Goal: Obtain resource: Download file/media

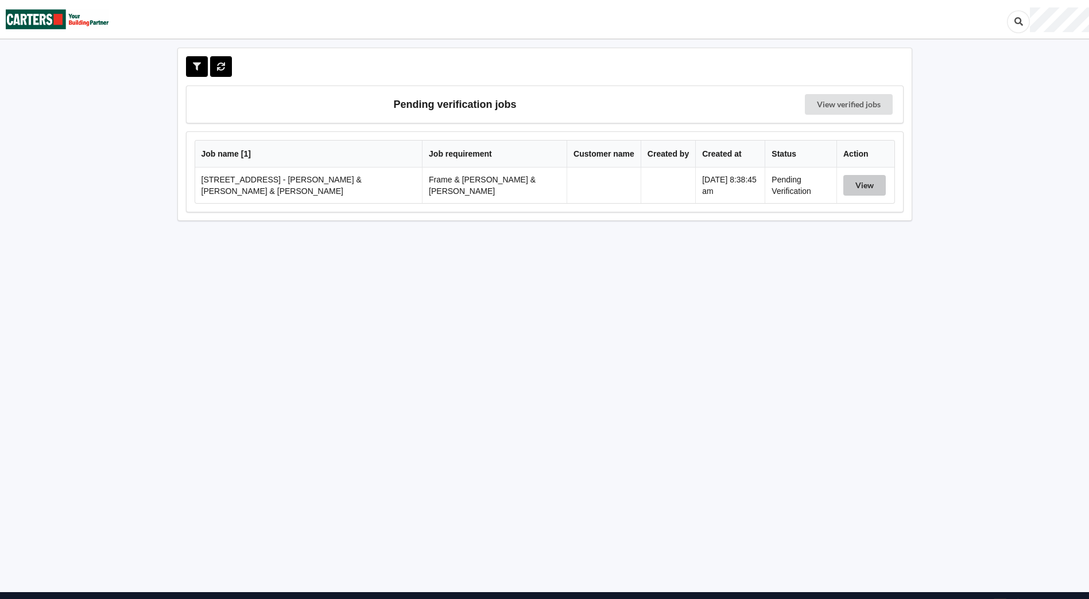
click at [873, 186] on button "View" at bounding box center [864, 185] width 42 height 21
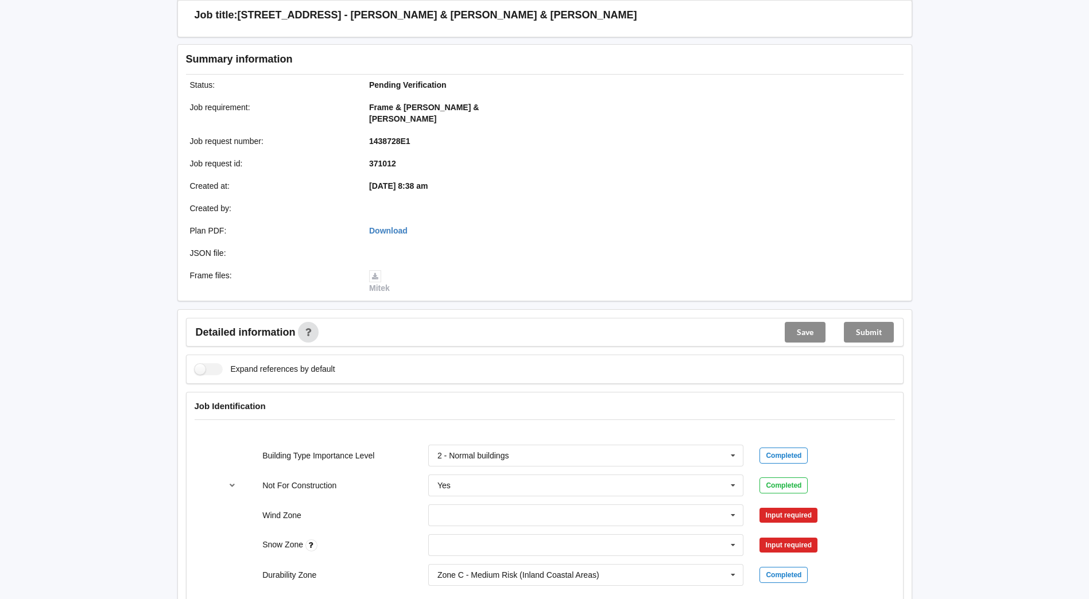
scroll to position [115, 0]
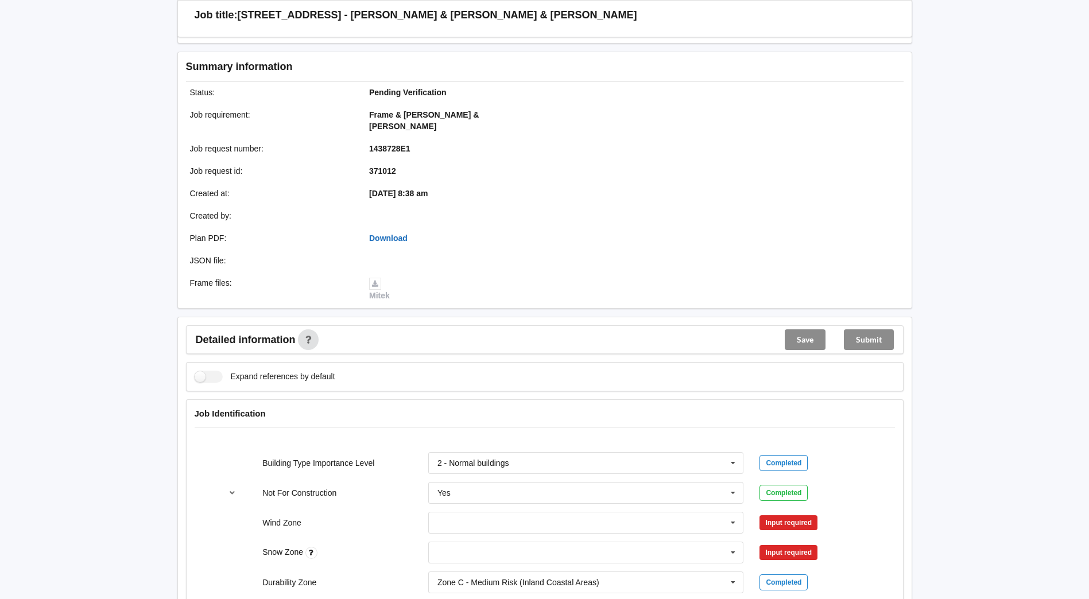
click at [383, 234] on link "Download" at bounding box center [388, 238] width 38 height 9
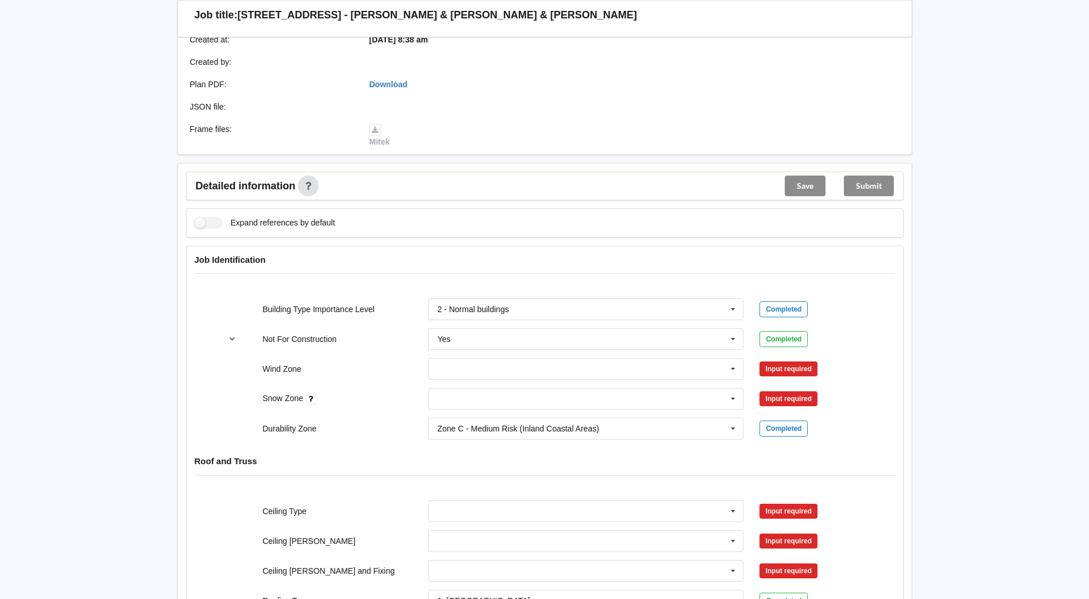
scroll to position [344, 0]
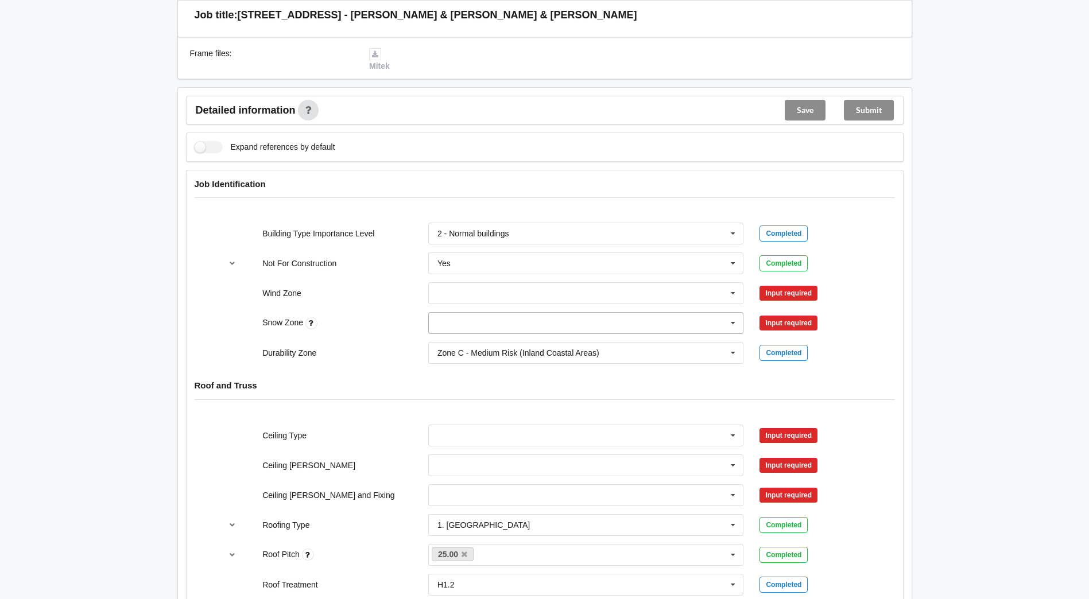
click at [731, 317] on icon at bounding box center [732, 323] width 17 height 21
click at [451, 334] on div "N0" at bounding box center [586, 344] width 315 height 21
click at [743, 426] on input "text" at bounding box center [586, 435] width 315 height 21
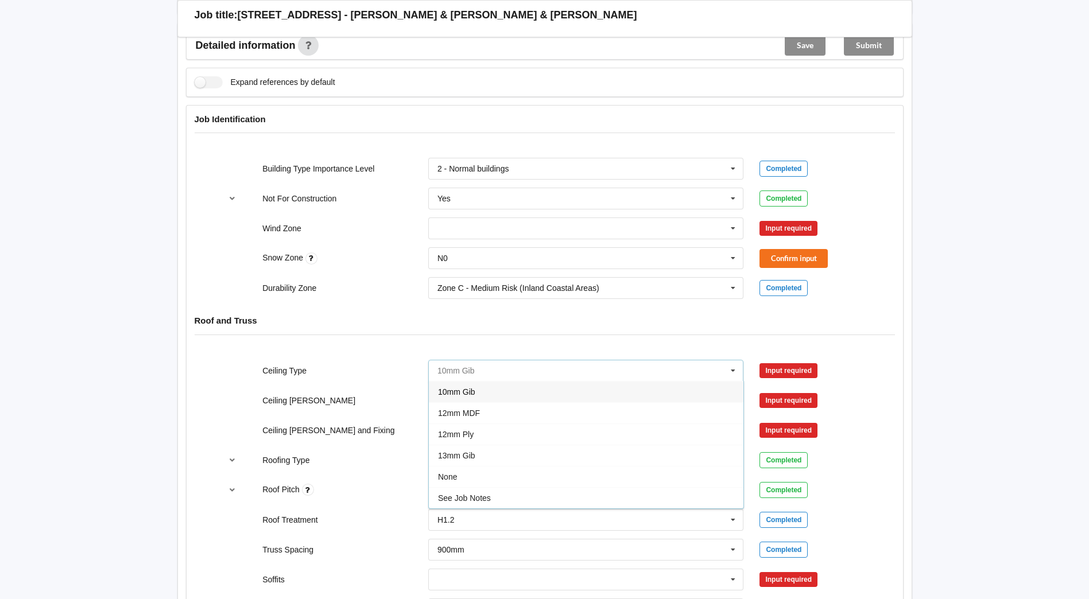
scroll to position [459, 0]
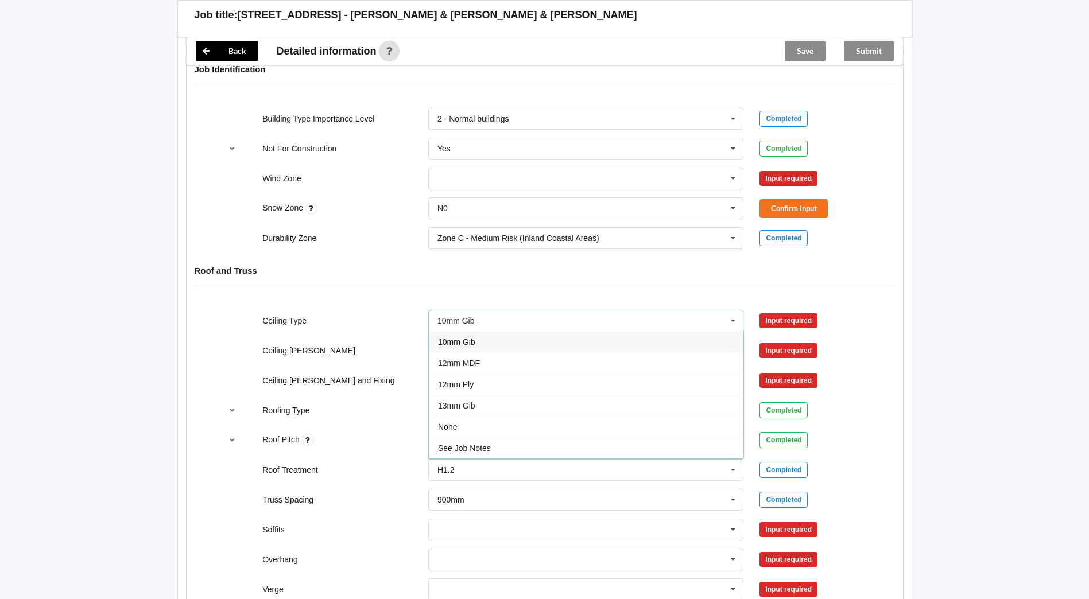
click at [386, 302] on div "Ceiling Type 10mm Gib 10mm Gib 12mm MDF 12mm Ply 13mm Gib None See Job Notes In…" at bounding box center [544, 321] width 663 height 38
click at [735, 314] on icon at bounding box center [732, 321] width 17 height 21
click at [344, 269] on div "Roof and Truss" at bounding box center [545, 279] width 716 height 44
click at [716, 311] on input "text" at bounding box center [586, 321] width 315 height 21
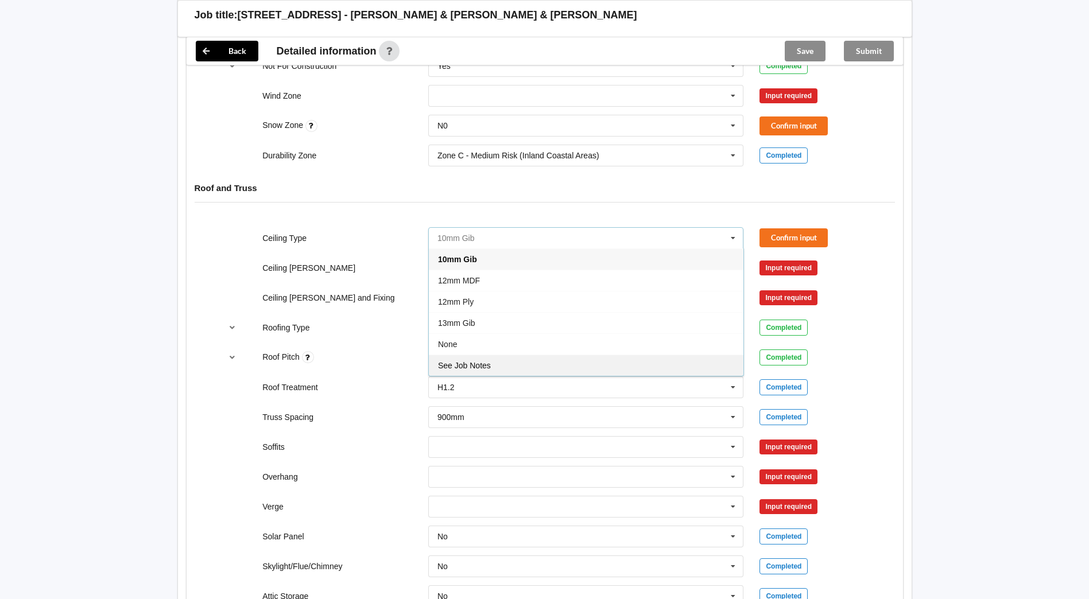
scroll to position [574, 0]
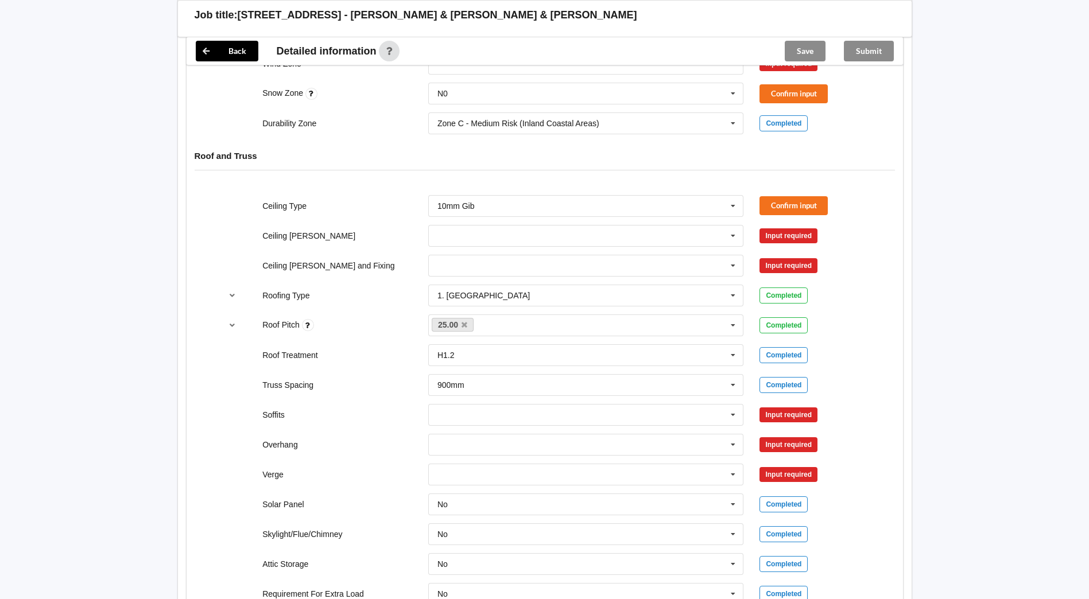
click at [389, 200] on div "Ceiling Type" at bounding box center [337, 205] width 166 height 11
click at [502, 247] on div "Direct Fixed Metal Direct Fixed Timber Not Required See Job Notes Suspended - M…" at bounding box center [586, 266] width 332 height 38
click at [499, 230] on input "text" at bounding box center [586, 236] width 315 height 21
click at [479, 250] on div "400mm" at bounding box center [586, 256] width 315 height 21
click at [469, 263] on input "text" at bounding box center [586, 265] width 315 height 21
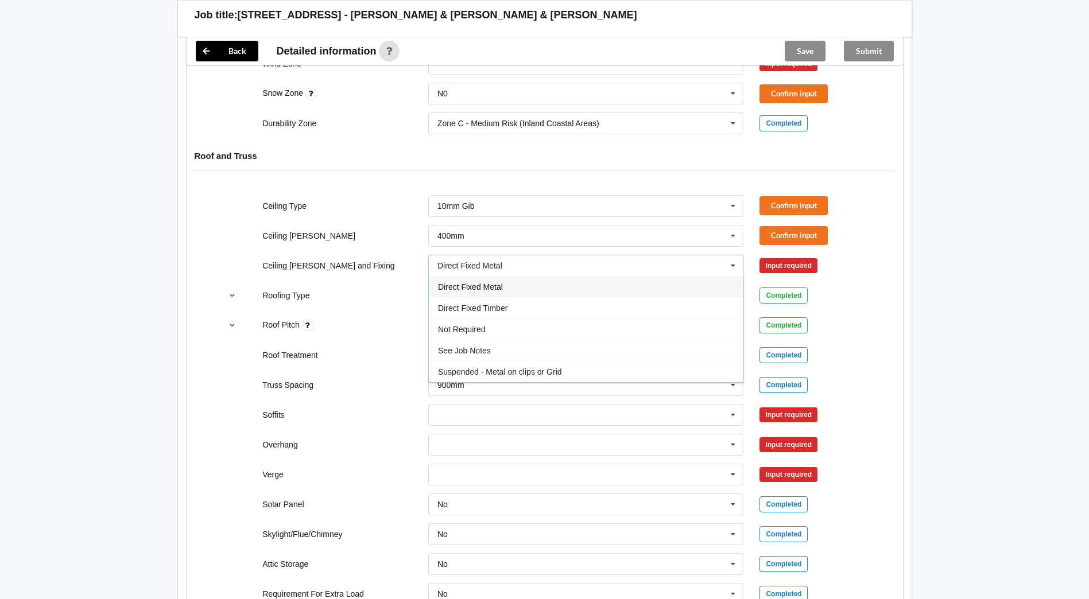
click at [456, 282] on span "Direct Fixed Metal" at bounding box center [470, 286] width 65 height 9
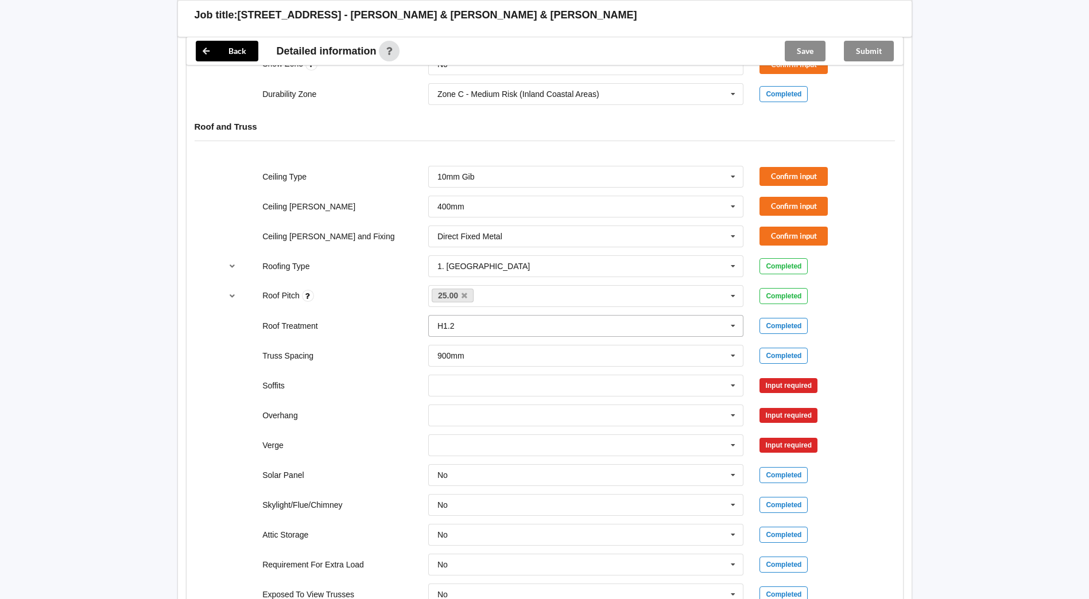
scroll to position [631, 0]
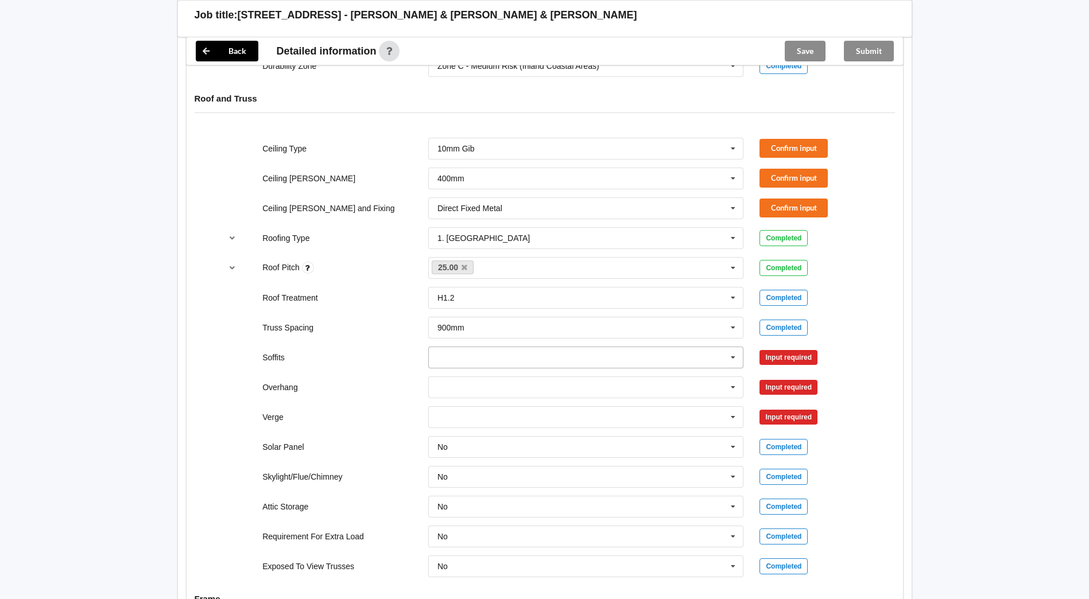
click at [482, 351] on input "text" at bounding box center [586, 357] width 315 height 21
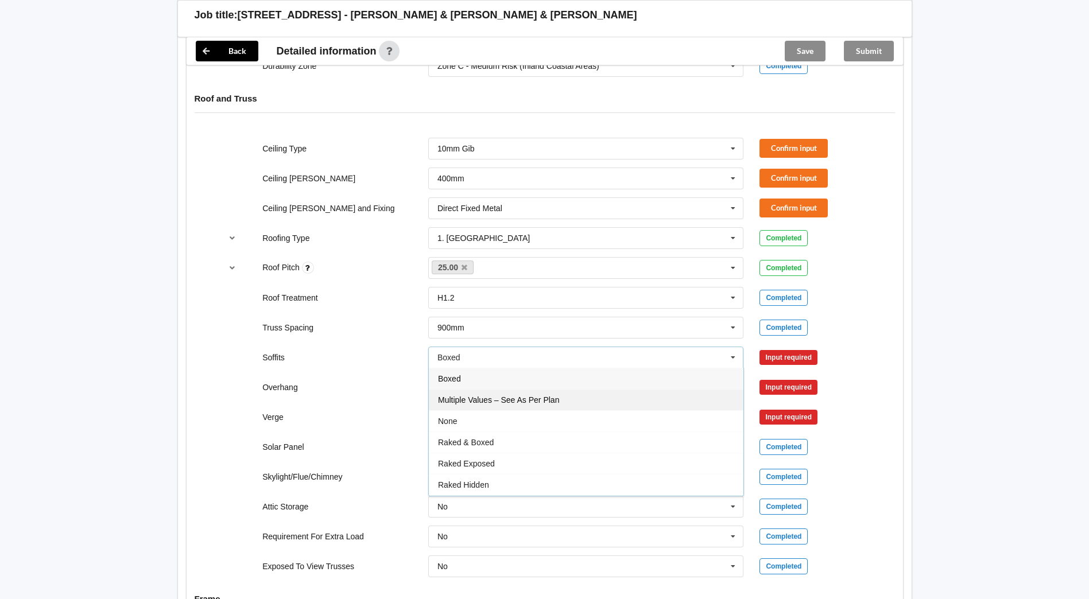
click at [477, 389] on div "Multiple Values – See As Per Plan" at bounding box center [586, 399] width 315 height 21
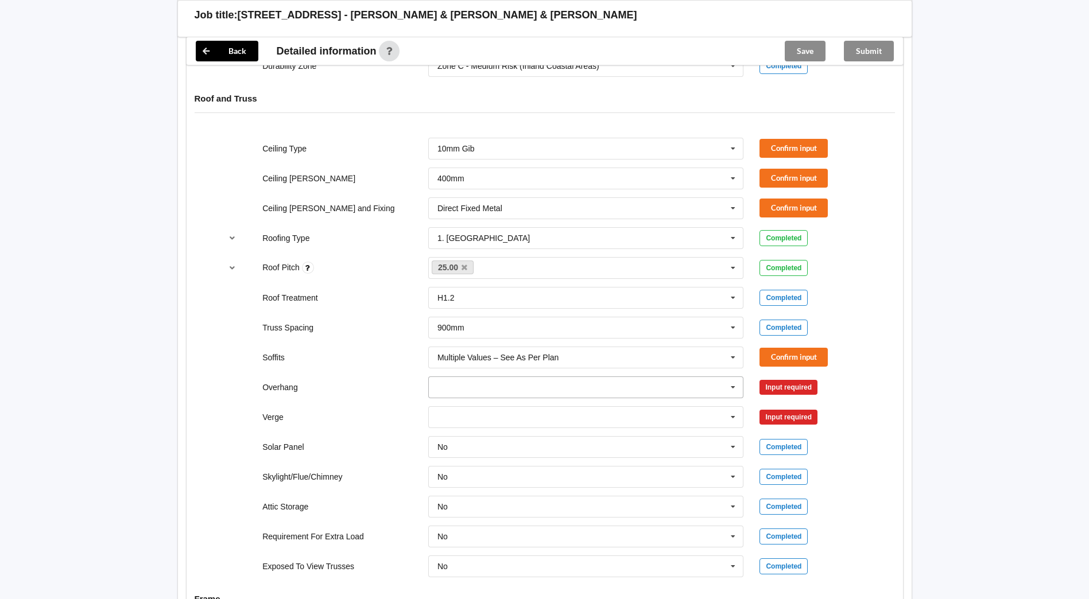
click at [454, 377] on input "text" at bounding box center [586, 387] width 315 height 21
click at [475, 489] on span "Multiple Values – See As Per Plan" at bounding box center [498, 493] width 121 height 9
click at [462, 407] on input "text" at bounding box center [586, 417] width 315 height 21
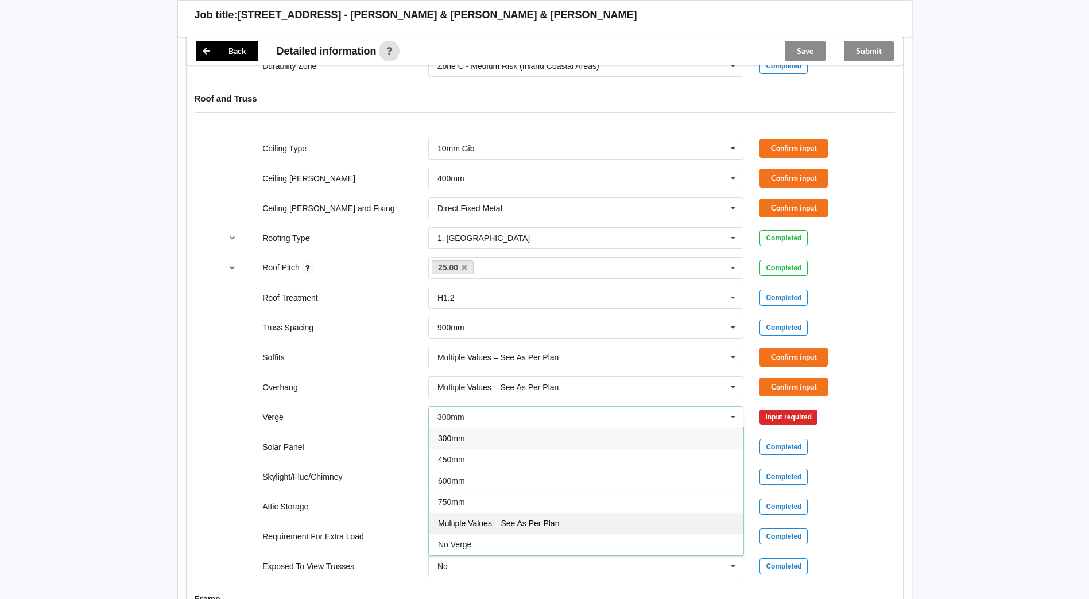
click at [462, 513] on div "Multiple Values – See As Per Plan" at bounding box center [586, 523] width 315 height 21
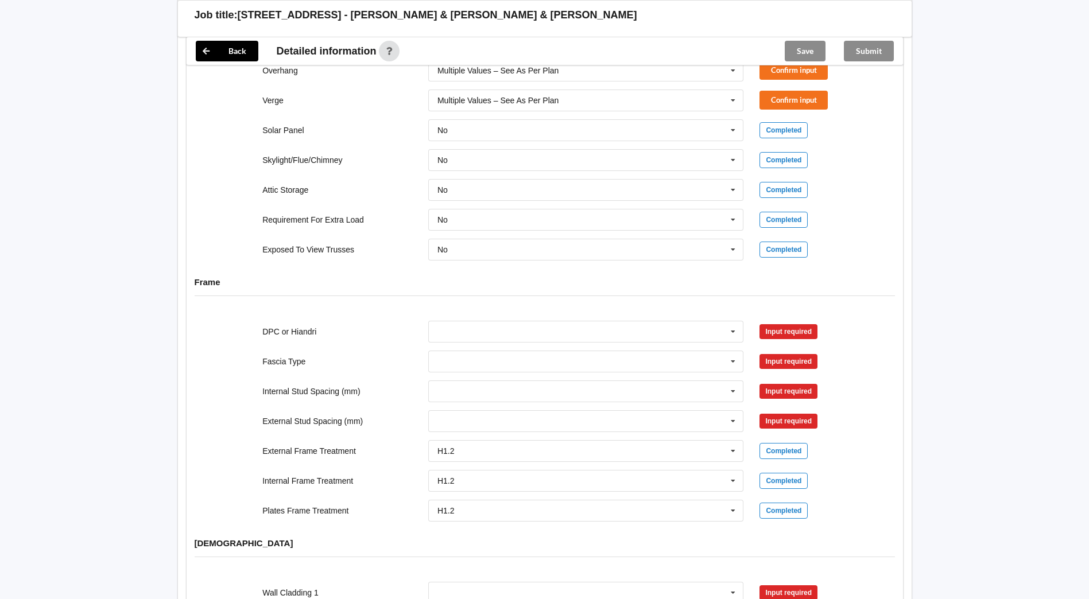
scroll to position [1033, 0]
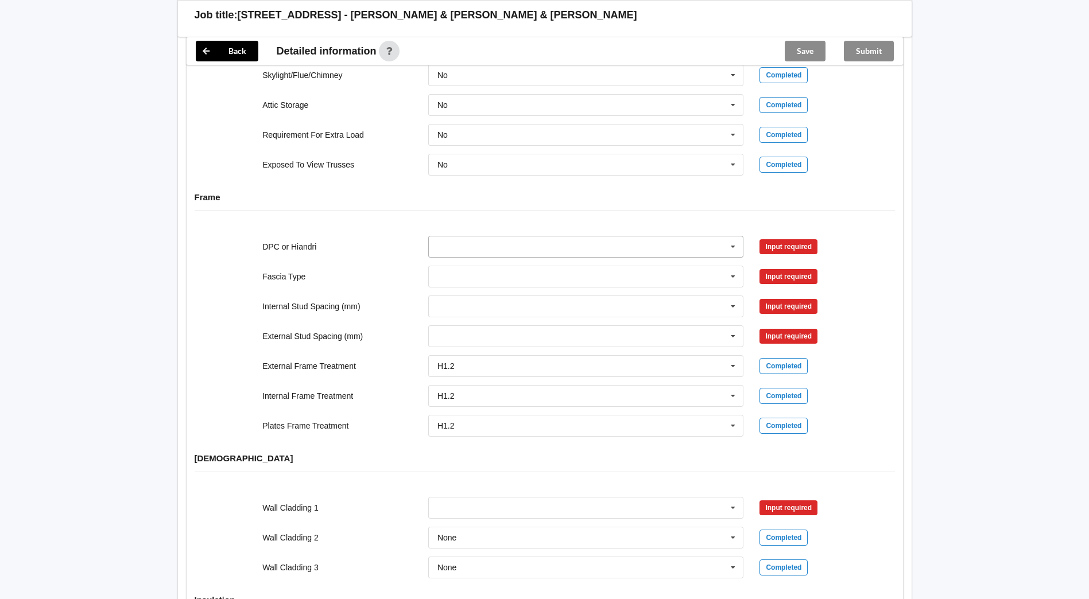
click at [473, 236] on input "text" at bounding box center [586, 246] width 315 height 21
click at [470, 263] on span "DPC Fitted" at bounding box center [457, 267] width 39 height 9
click at [455, 269] on input "text" at bounding box center [586, 276] width 315 height 21
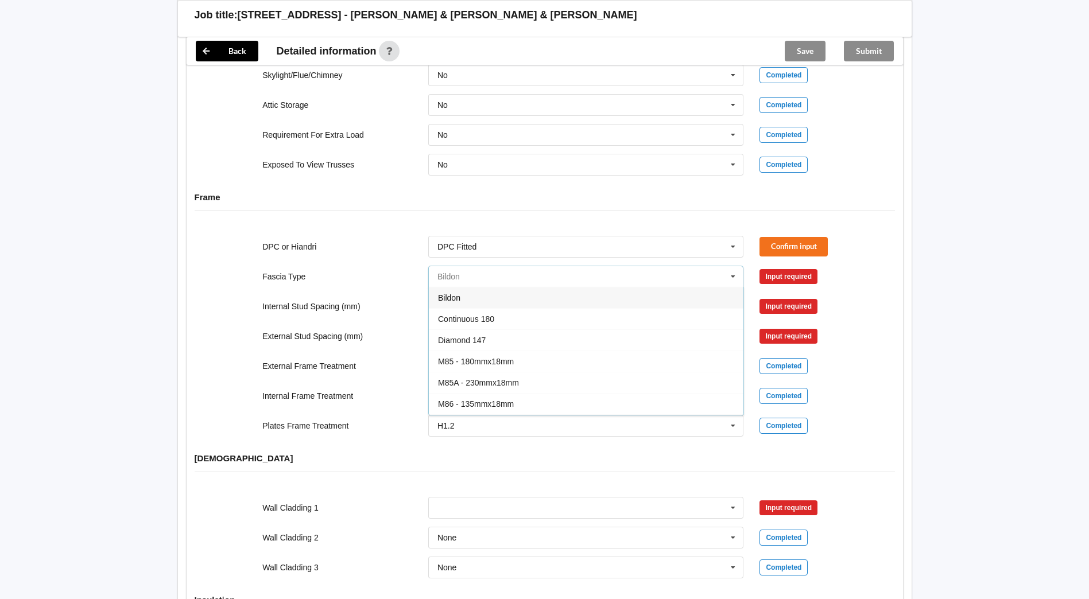
click at [455, 269] on input "text" at bounding box center [586, 276] width 315 height 21
click at [502, 272] on input "text" at bounding box center [586, 276] width 315 height 21
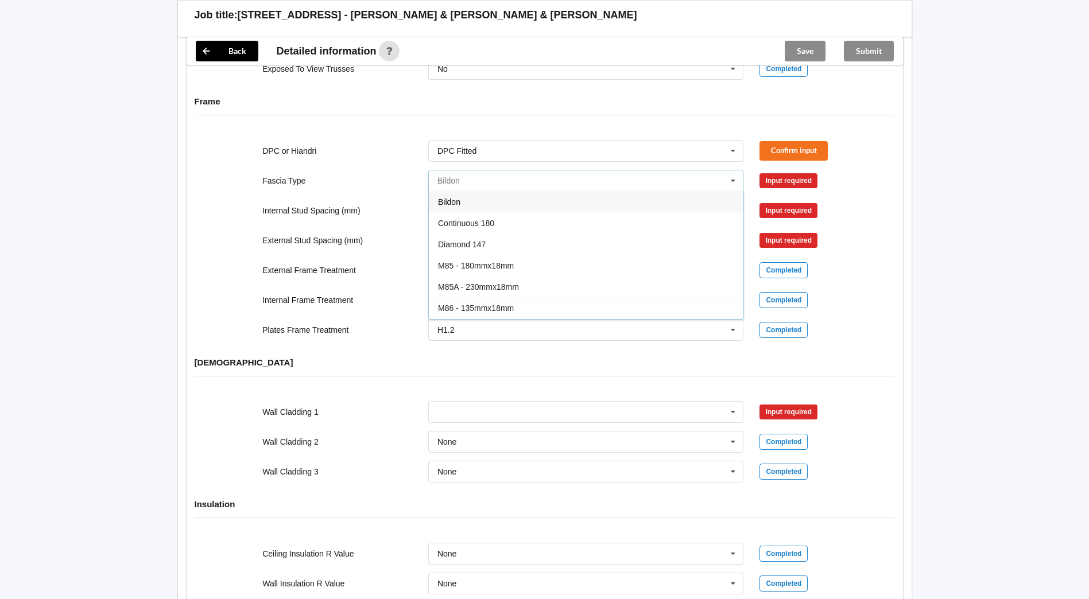
scroll to position [1148, 0]
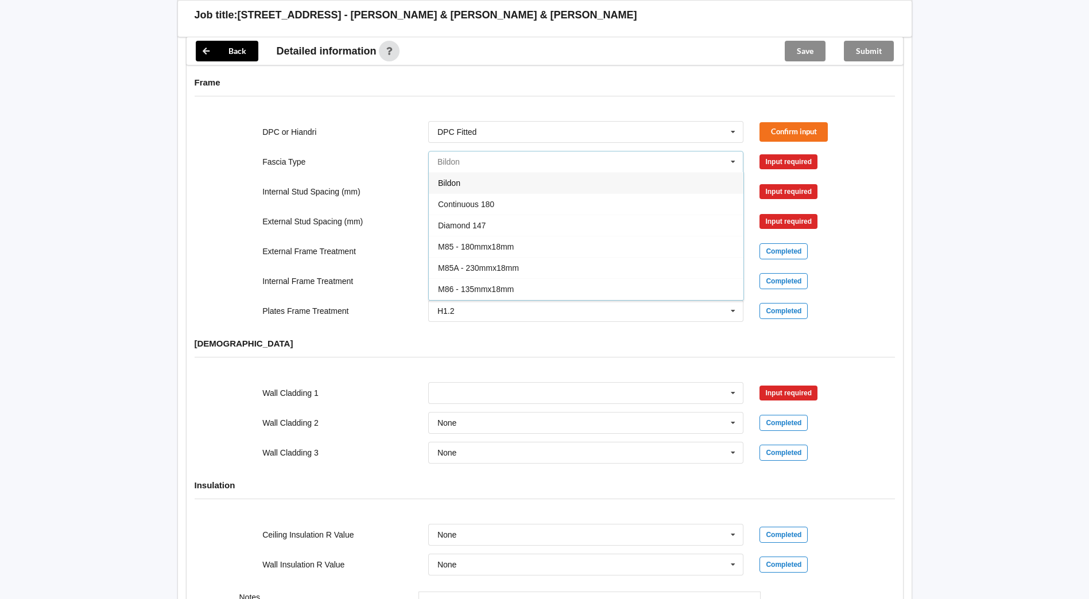
click at [467, 152] on input "text" at bounding box center [586, 162] width 315 height 21
drag, startPoint x: 467, startPoint y: 152, endPoint x: 393, endPoint y: 144, distance: 73.9
click at [393, 144] on div "Fascia Type Bildon Bildon Continuous 180 Diamond 147 M85 - 180mmx18mm M85A - 23…" at bounding box center [544, 162] width 663 height 38
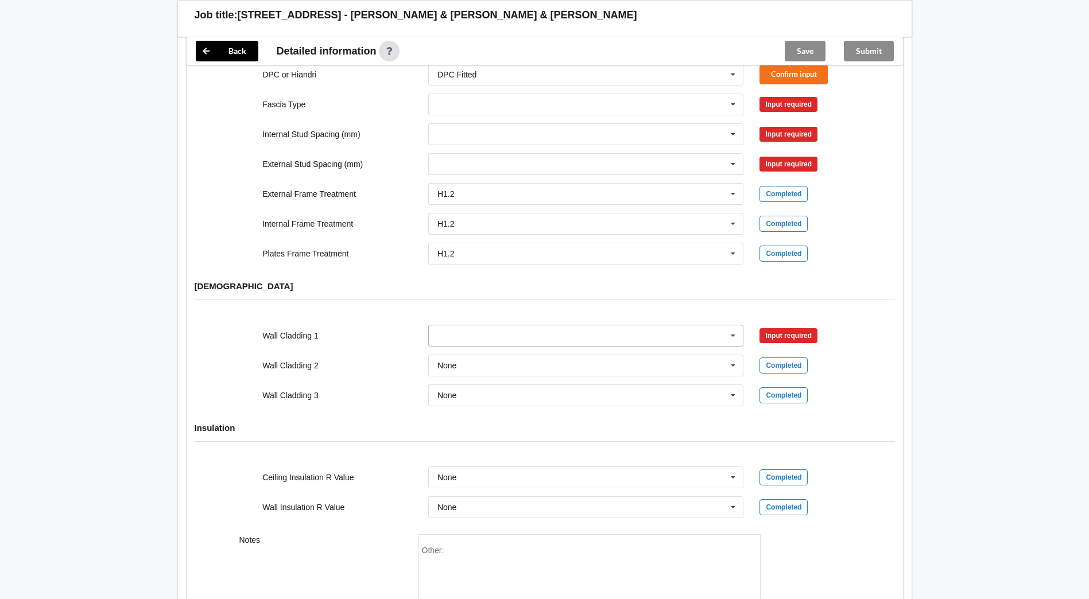
click at [458, 325] on input "text" at bounding box center [586, 335] width 315 height 21
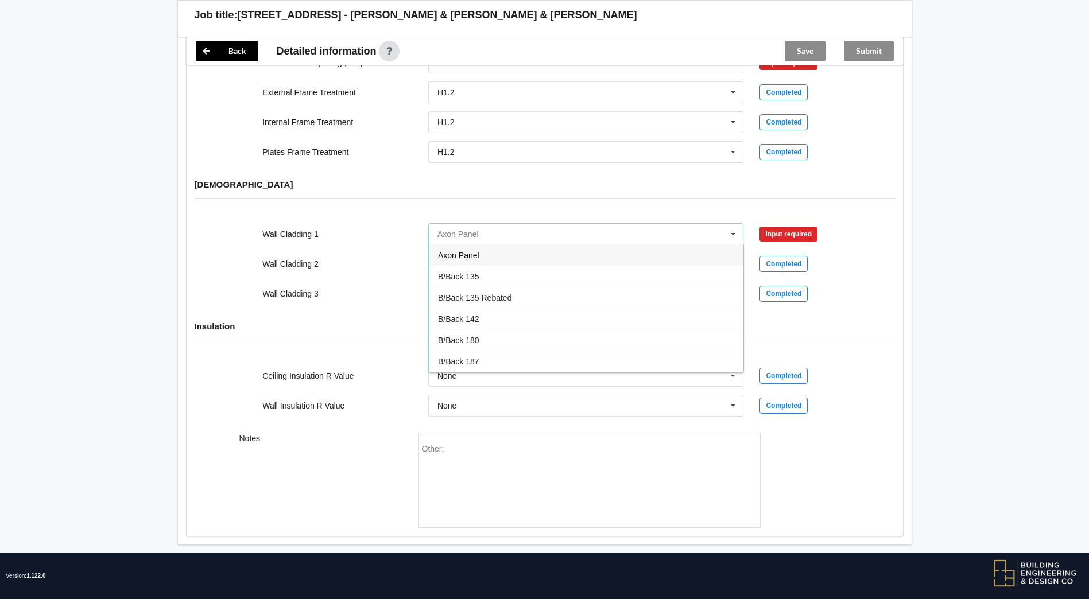
scroll to position [1192, 0]
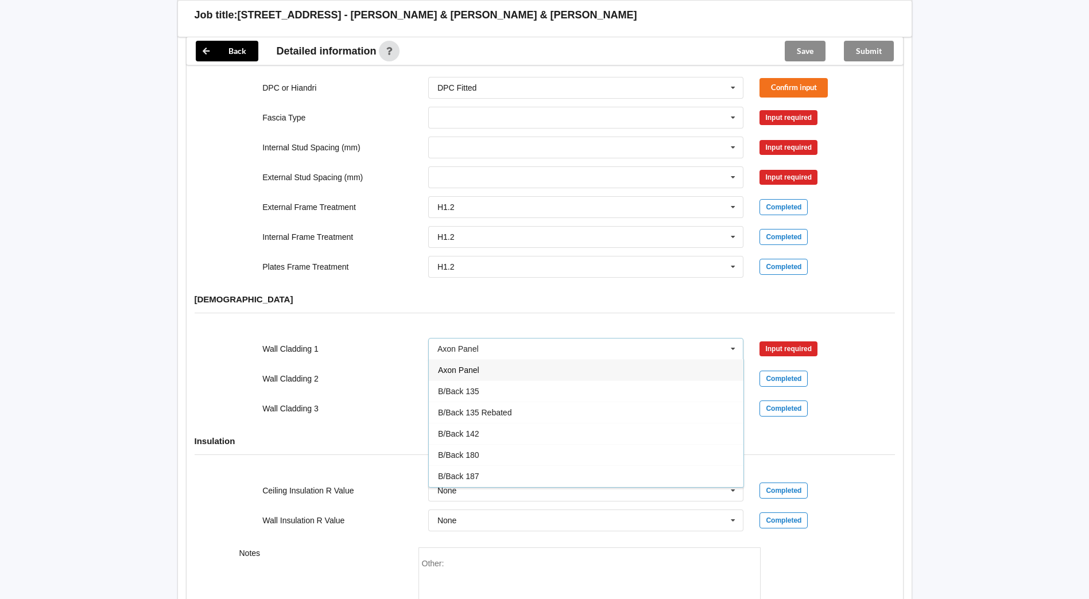
click at [379, 343] on div "Wall Cladding 1" at bounding box center [337, 348] width 166 height 11
drag, startPoint x: 492, startPoint y: 342, endPoint x: 387, endPoint y: 335, distance: 104.7
click at [387, 335] on div "Wall Cladding 1 Axon Panel Axon Panel B/Back 135 B/Back 135 Rebated B/Back 142 …" at bounding box center [544, 349] width 663 height 38
click at [486, 343] on input "text" at bounding box center [586, 349] width 315 height 21
drag, startPoint x: 474, startPoint y: 335, endPoint x: 438, endPoint y: 337, distance: 36.2
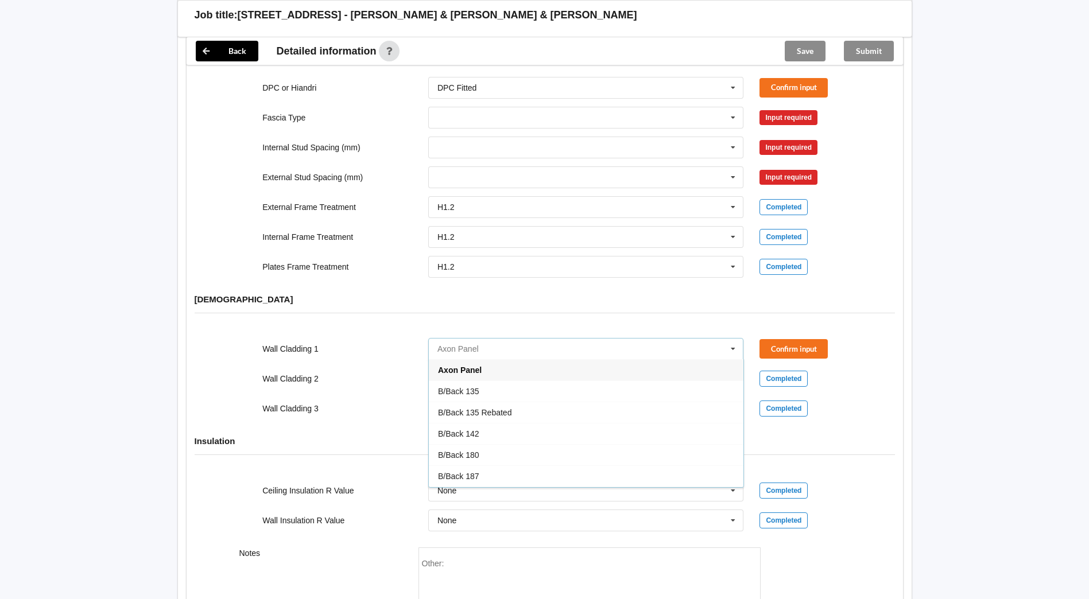
click at [438, 339] on input "text" at bounding box center [586, 349] width 315 height 21
click at [362, 343] on div "Wall Cladding 1" at bounding box center [337, 348] width 166 height 11
click at [492, 339] on input "text" at bounding box center [586, 349] width 315 height 21
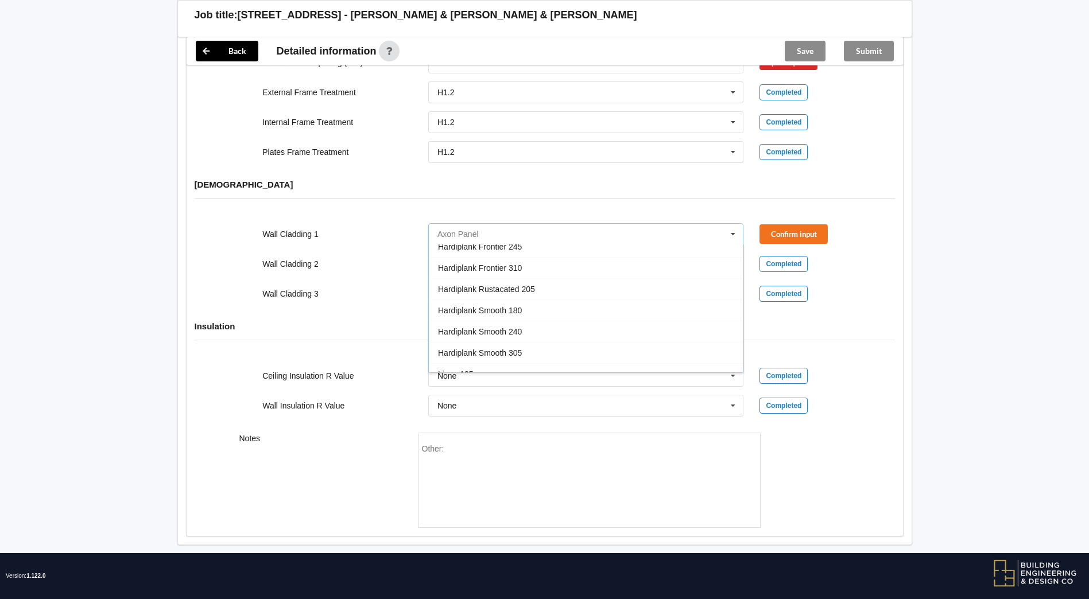
scroll to position [344, 0]
